Goal: Information Seeking & Learning: Check status

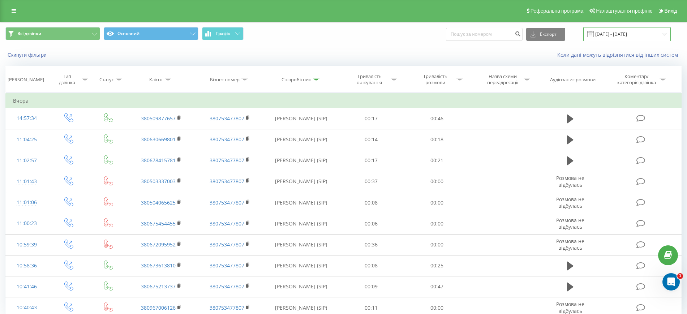
click at [627, 31] on input "[DATE] - [DATE]" at bounding box center [626, 34] width 87 height 14
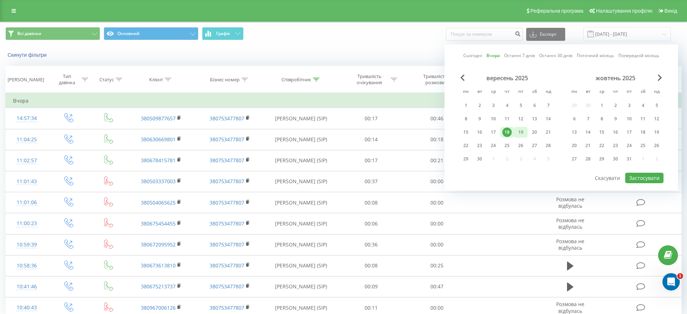
click at [523, 135] on div "19" at bounding box center [520, 132] width 9 height 9
click at [643, 176] on button "Застосувати" at bounding box center [644, 178] width 38 height 10
type input "[DATE] - [DATE]"
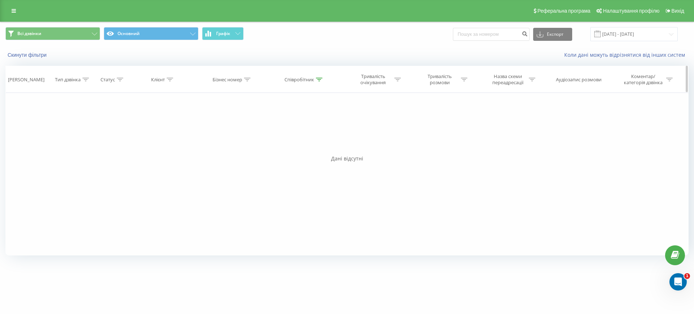
click at [321, 78] on icon at bounding box center [319, 80] width 7 height 4
click at [325, 129] on input "варич" at bounding box center [305, 131] width 64 height 13
click at [313, 130] on input "варич" at bounding box center [305, 131] width 64 height 13
click at [312, 129] on input "варич" at bounding box center [305, 131] width 64 height 13
type input "в"
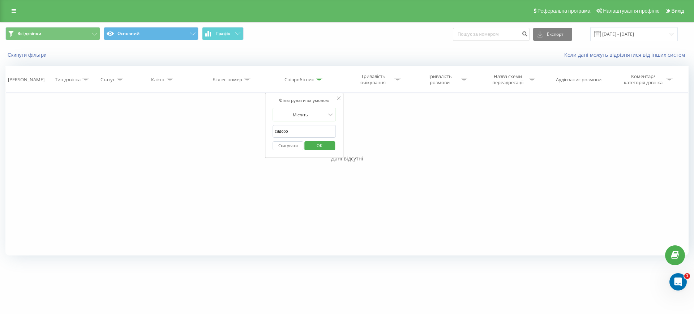
type input "сидоров"
click at [326, 147] on span "OK" at bounding box center [319, 145] width 20 height 11
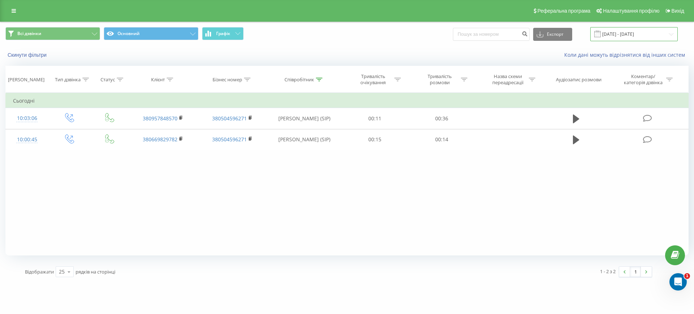
click at [632, 33] on input "[DATE] - [DATE]" at bounding box center [633, 34] width 87 height 14
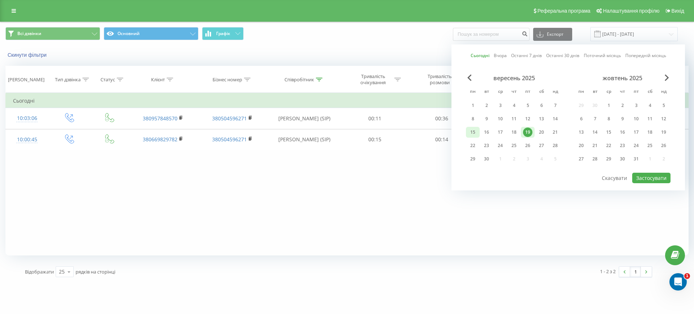
click at [473, 129] on div "15" at bounding box center [472, 132] width 9 height 9
click at [527, 131] on div "19" at bounding box center [527, 132] width 9 height 9
click at [646, 179] on button "Застосувати" at bounding box center [651, 178] width 38 height 10
type input "[DATE] - [DATE]"
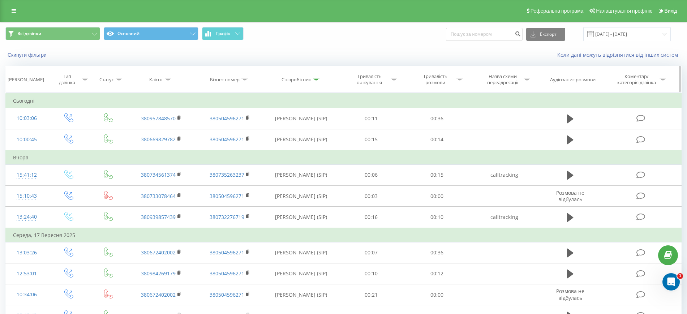
click at [314, 75] on th "Співробітник" at bounding box center [301, 79] width 74 height 27
click at [317, 82] on div at bounding box center [316, 80] width 7 height 6
click at [301, 127] on input "сидоров" at bounding box center [302, 131] width 64 height 13
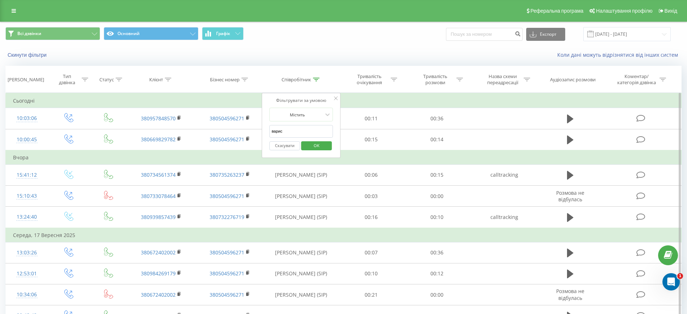
click button "OK" at bounding box center [316, 145] width 31 height 9
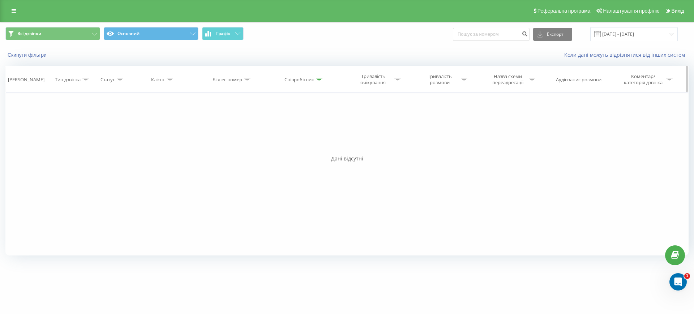
click at [318, 77] on div at bounding box center [319, 80] width 7 height 6
click at [306, 128] on input "варис" at bounding box center [305, 131] width 64 height 13
type input "варич"
click button "OK" at bounding box center [319, 145] width 31 height 9
